Goal: Navigation & Orientation: Find specific page/section

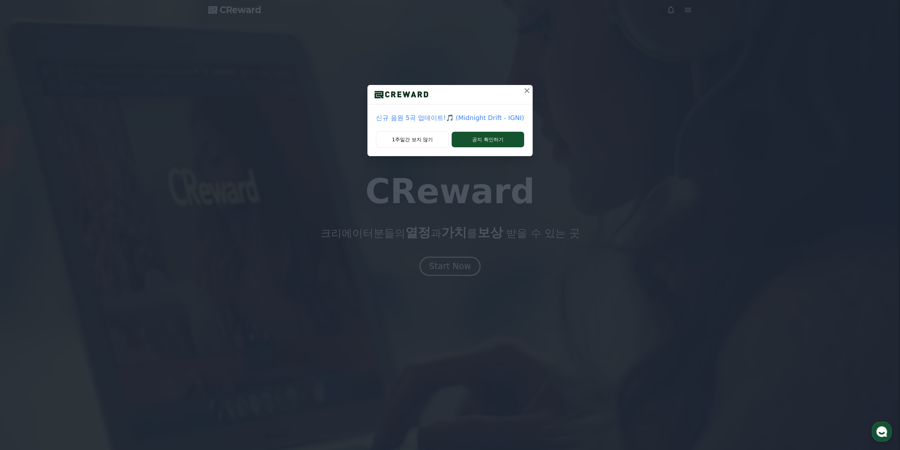
click at [528, 90] on icon at bounding box center [527, 90] width 8 height 8
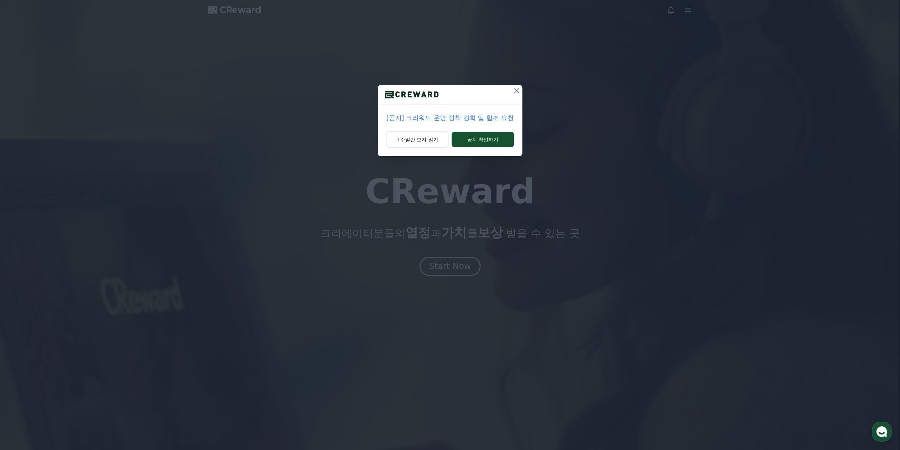
click at [520, 91] on icon at bounding box center [517, 90] width 8 height 8
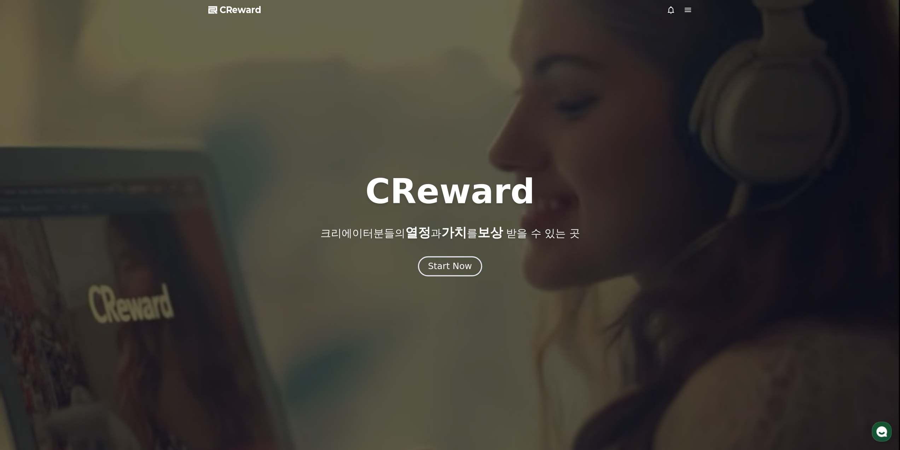
click at [449, 264] on div "Start Now" at bounding box center [450, 266] width 44 height 12
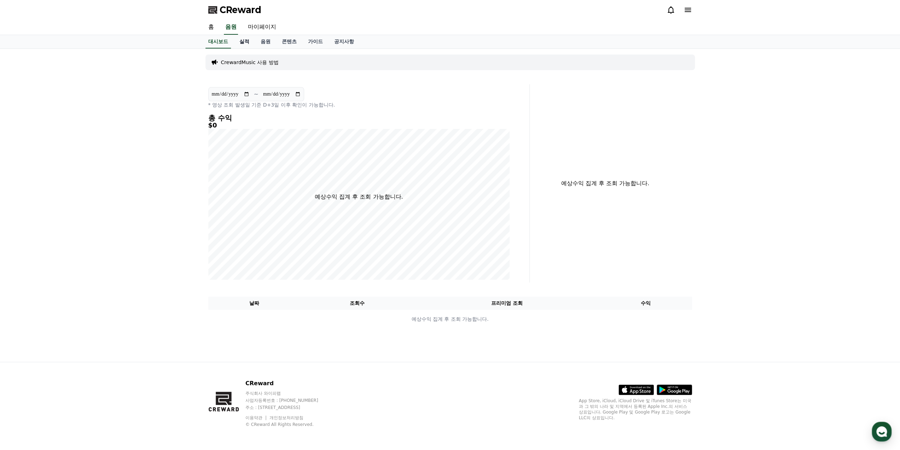
click at [252, 46] on link "실적" at bounding box center [244, 41] width 21 height 13
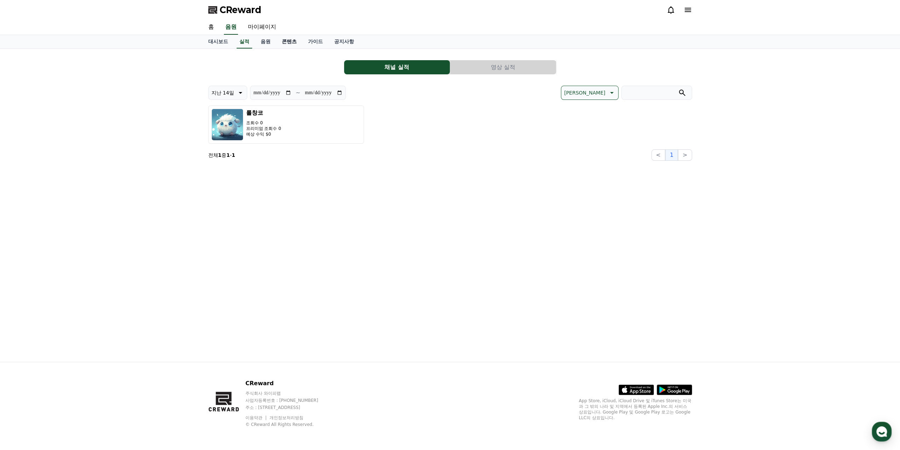
click at [286, 46] on link "콘텐츠" at bounding box center [289, 41] width 26 height 13
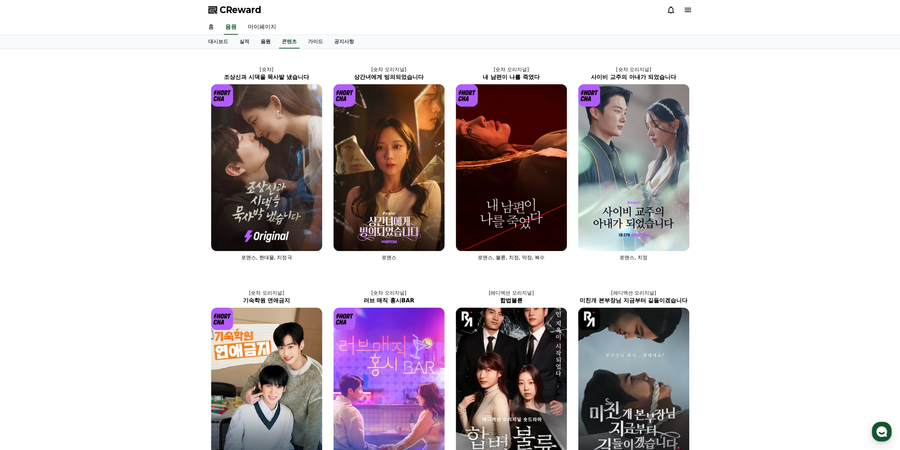
click at [258, 43] on link "음원" at bounding box center [265, 41] width 21 height 13
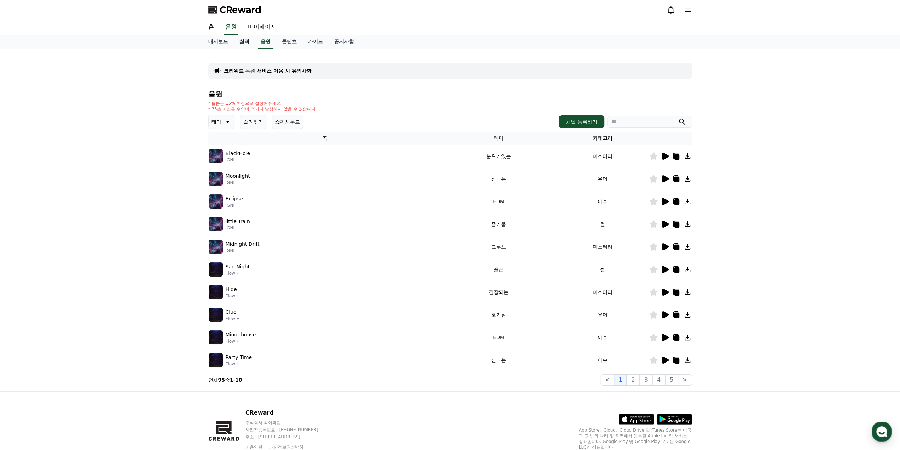
click at [243, 41] on link "실적" at bounding box center [244, 41] width 21 height 13
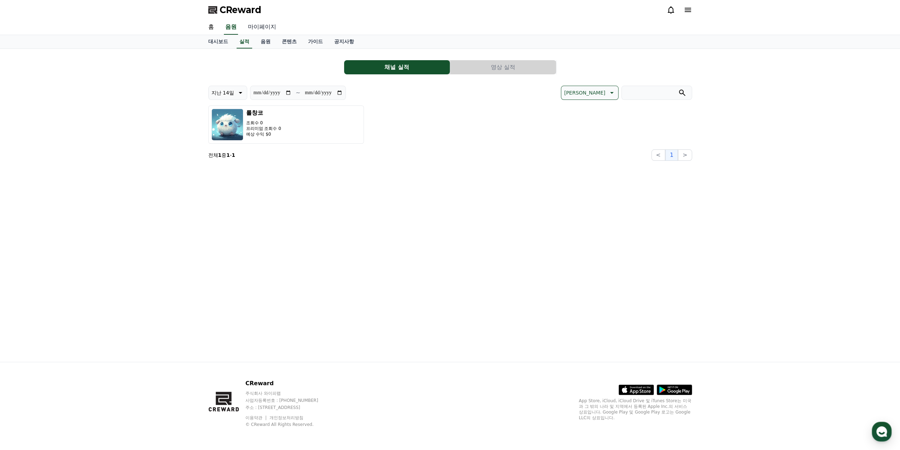
click at [263, 25] on link "마이페이지" at bounding box center [262, 27] width 40 height 15
select select "**********"
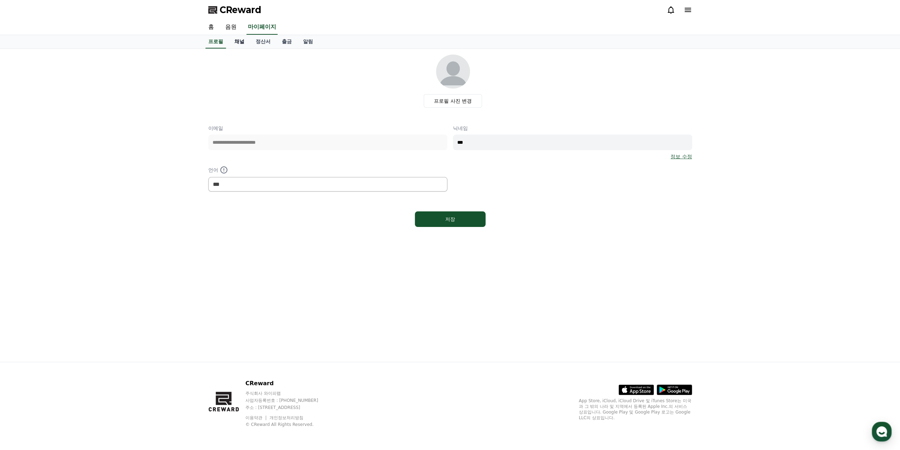
click at [245, 42] on link "채널" at bounding box center [239, 41] width 21 height 13
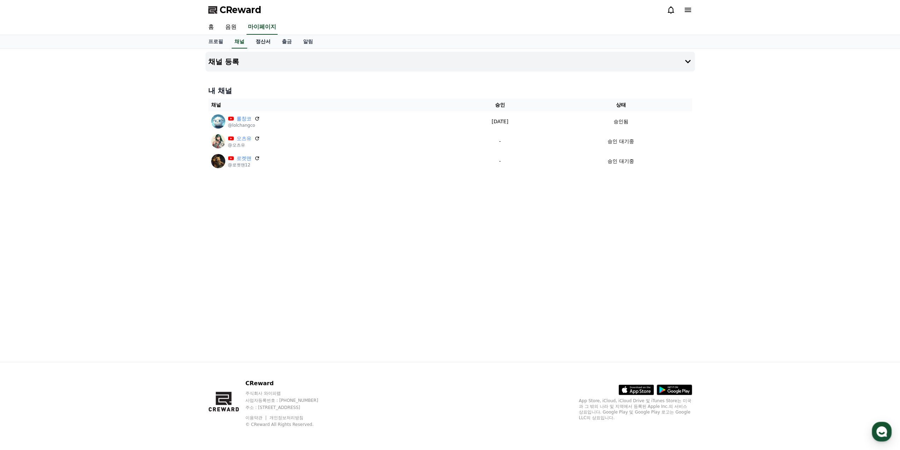
click at [260, 42] on link "정산서" at bounding box center [263, 41] width 26 height 13
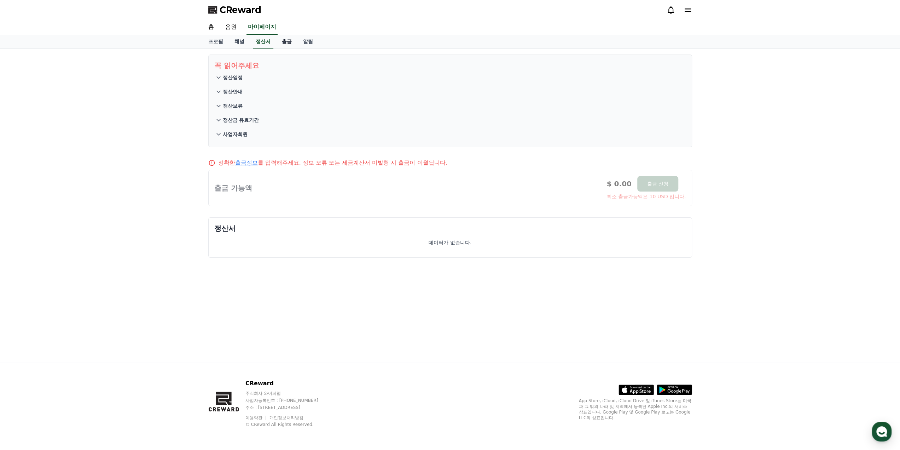
click at [294, 40] on link "출금" at bounding box center [286, 41] width 21 height 13
